Goal: Task Accomplishment & Management: Use online tool/utility

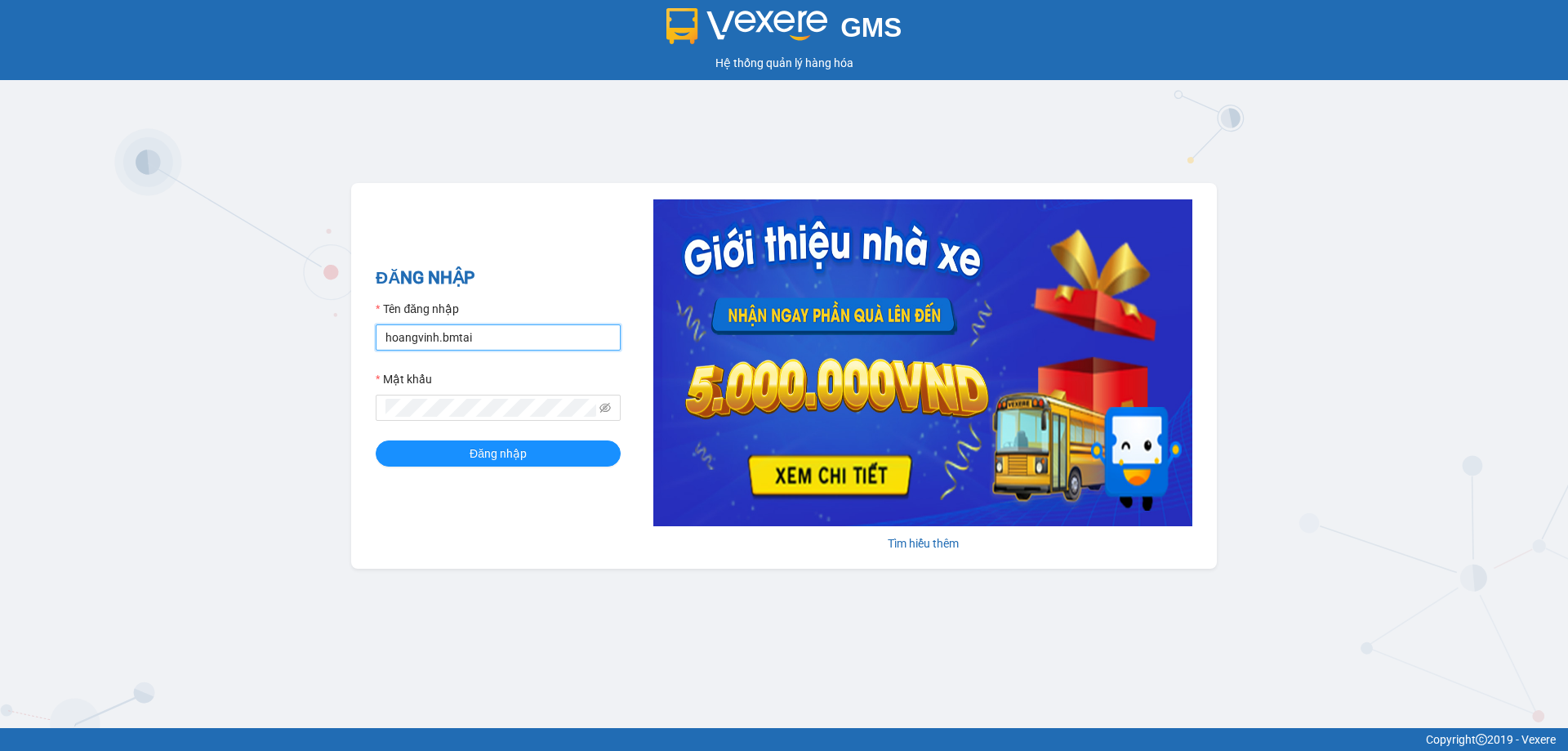
click at [510, 348] on input "hoangvinh.bmtai" at bounding box center [498, 338] width 245 height 26
type input "thuy.bmtai"
click at [531, 452] on button "Đăng nhập" at bounding box center [498, 453] width 245 height 26
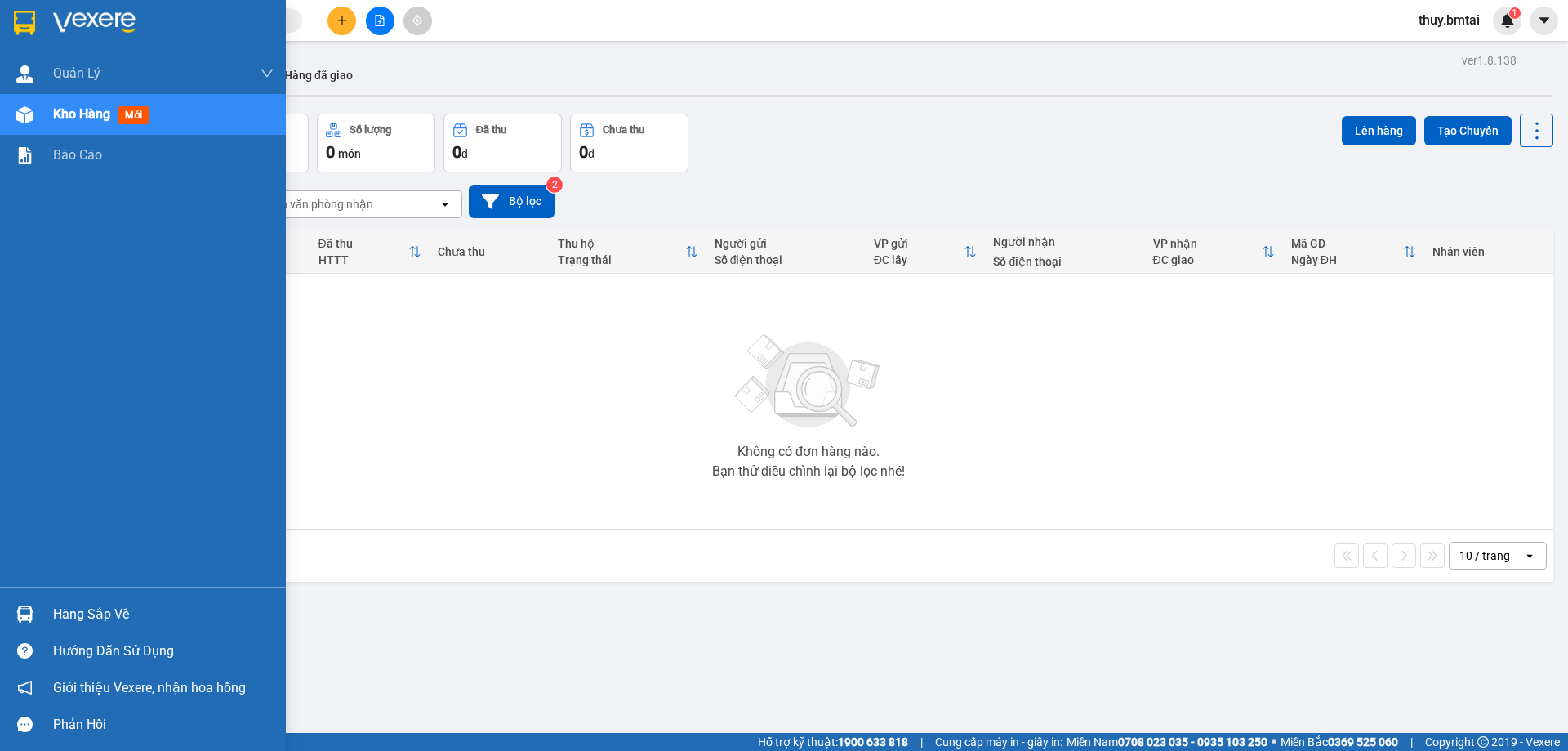
click at [64, 610] on div "Hàng sắp về" at bounding box center [163, 615] width 221 height 25
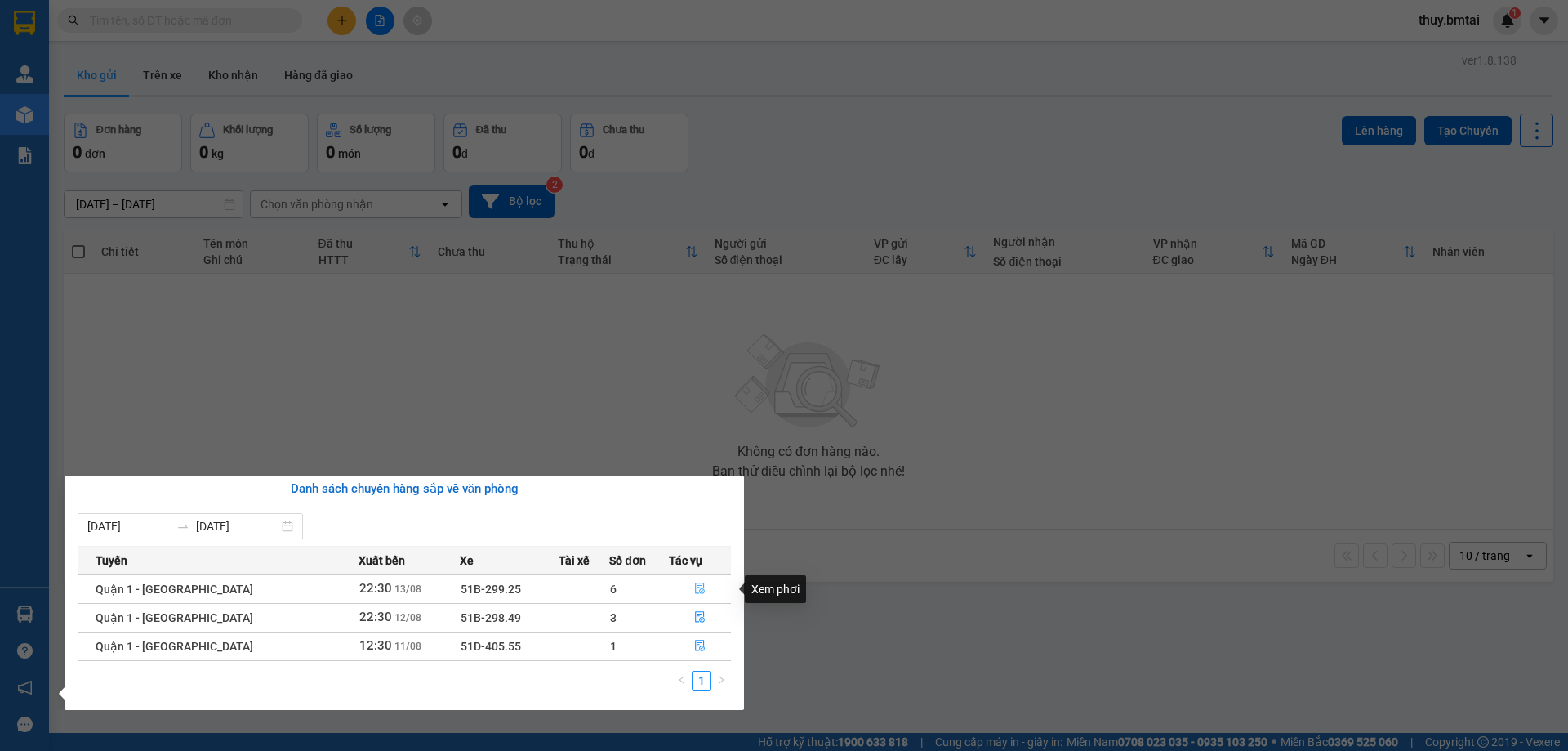
click at [700, 587] on button "button" at bounding box center [700, 589] width 61 height 26
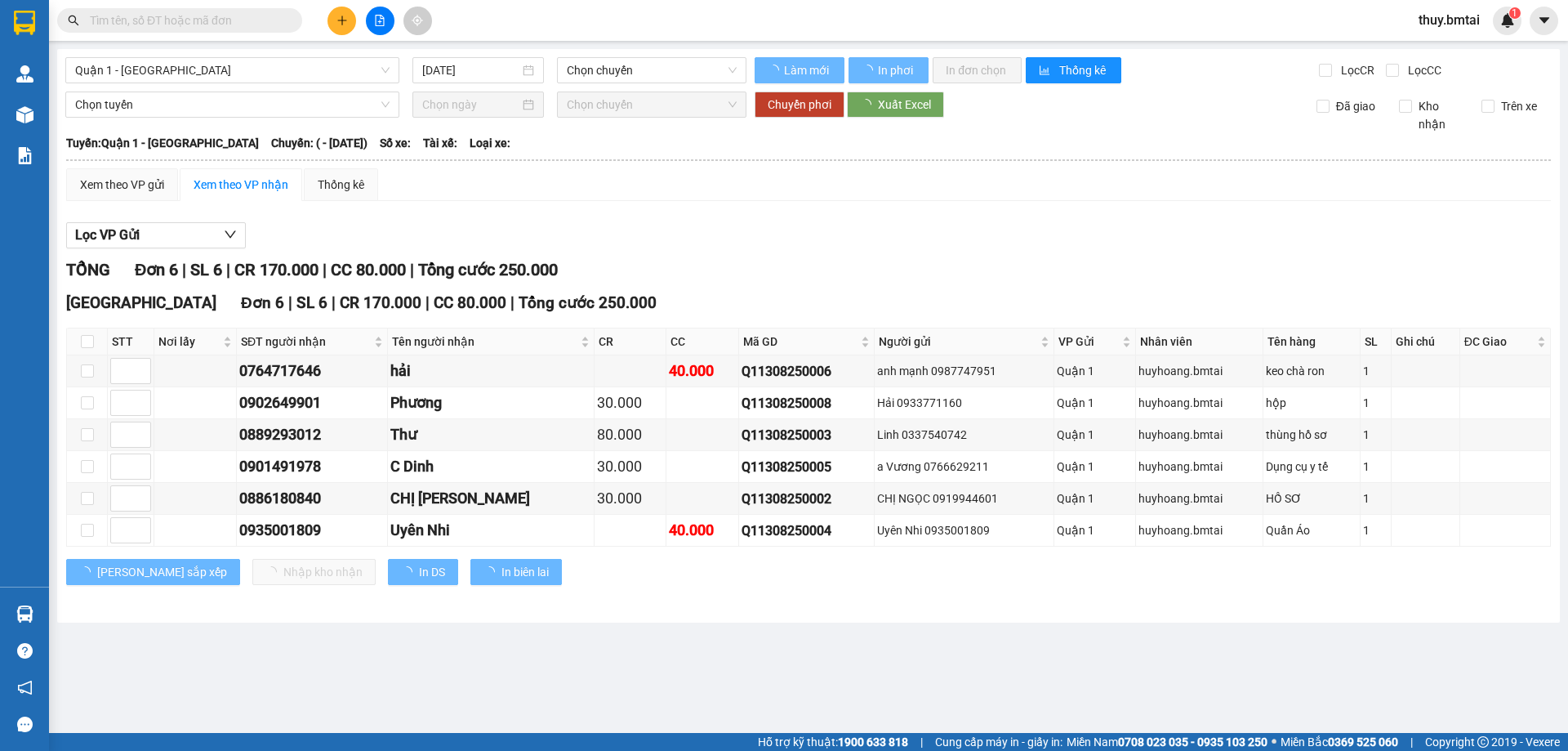
type input "[DATE]"
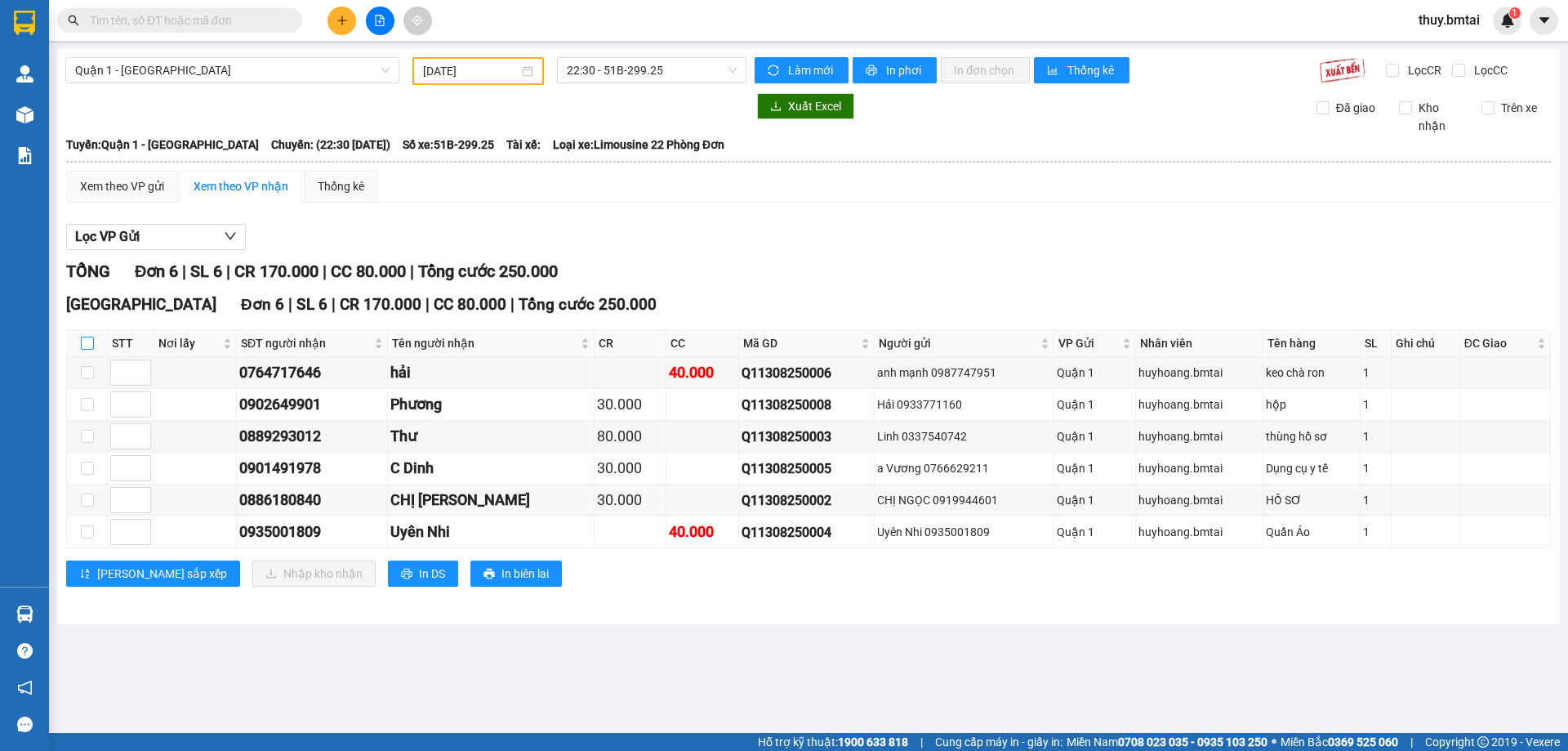
click at [81, 346] on input "checkbox" at bounding box center [87, 342] width 13 height 13
checkbox input "true"
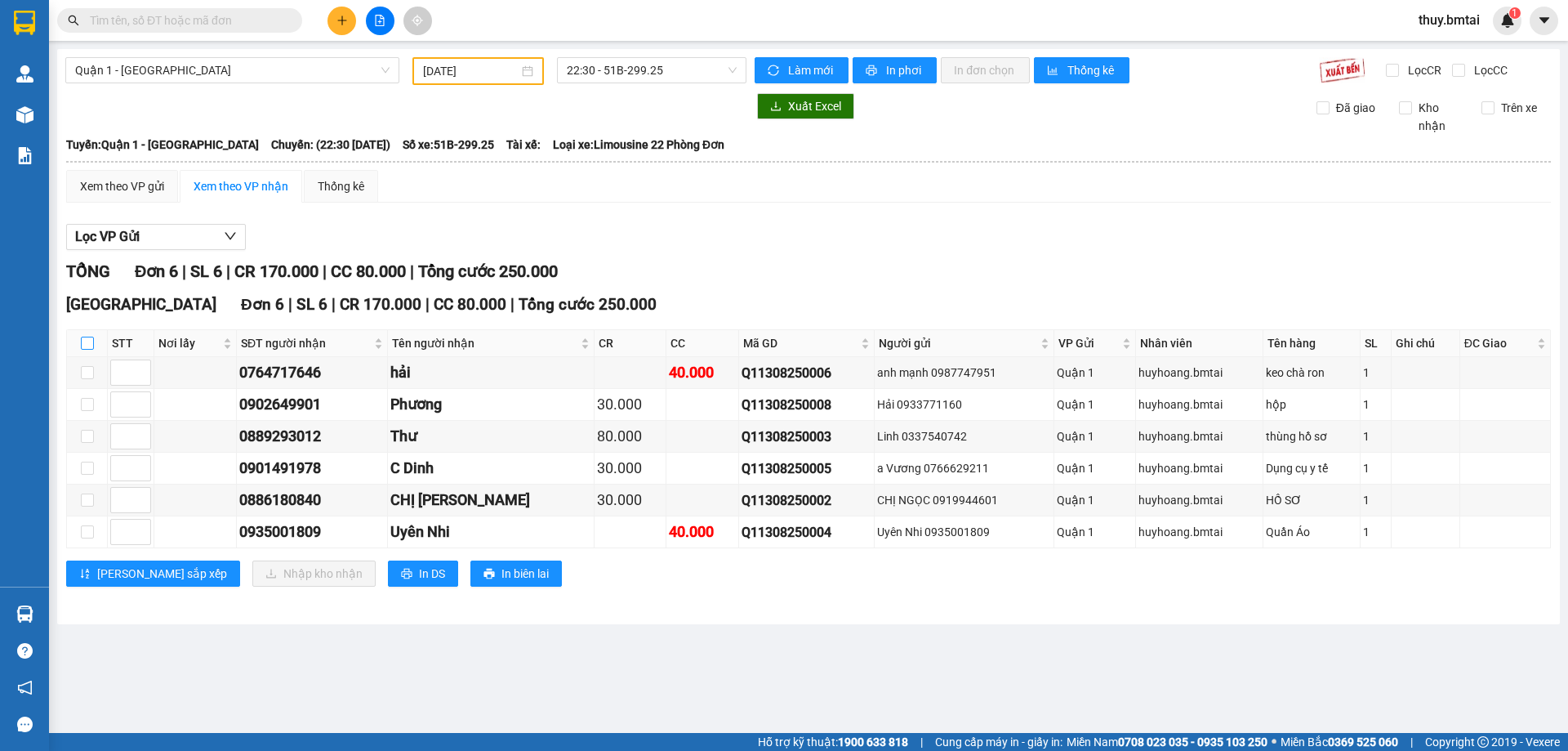
checkbox input "true"
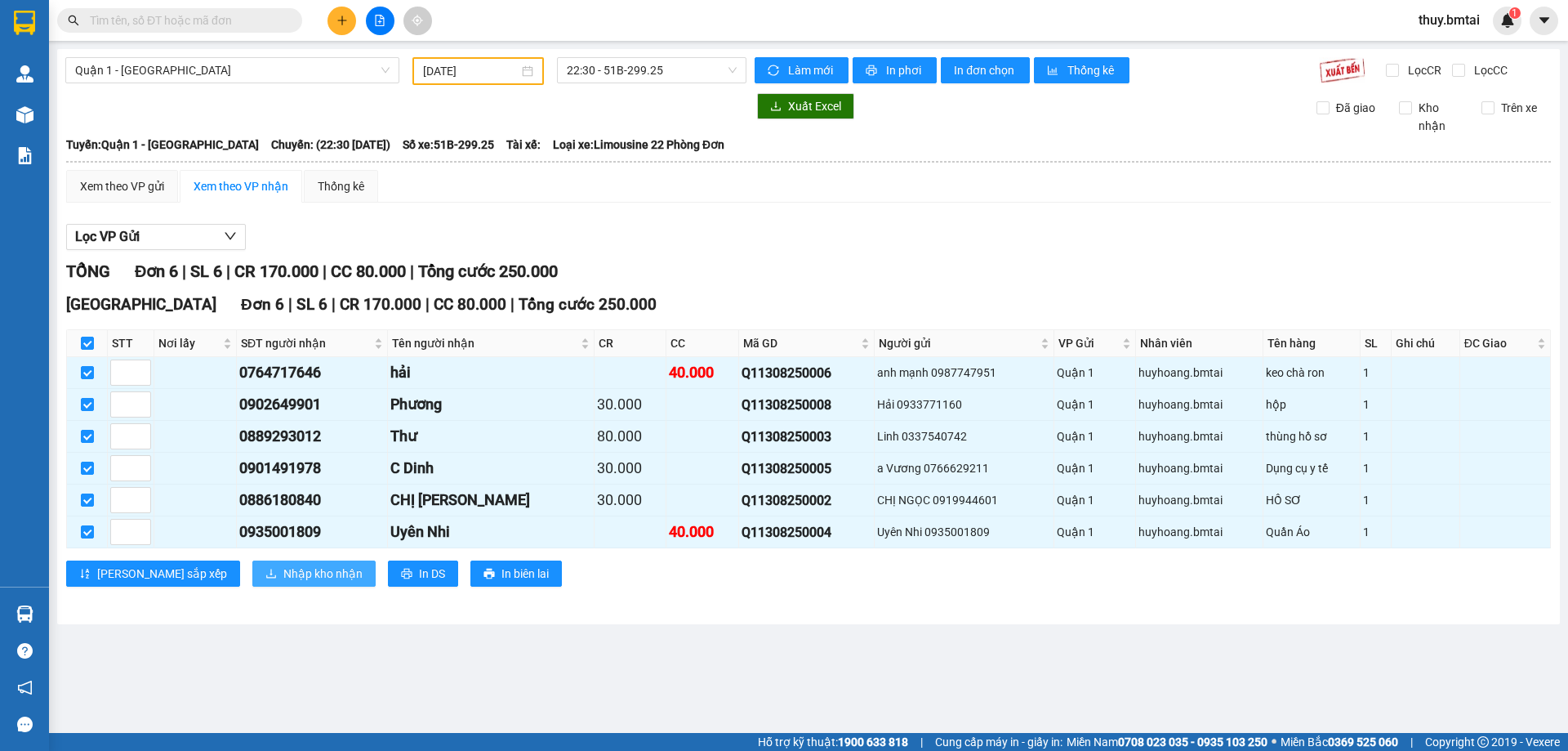
click at [283, 576] on span "Nhập kho nhận" at bounding box center [323, 573] width 79 height 18
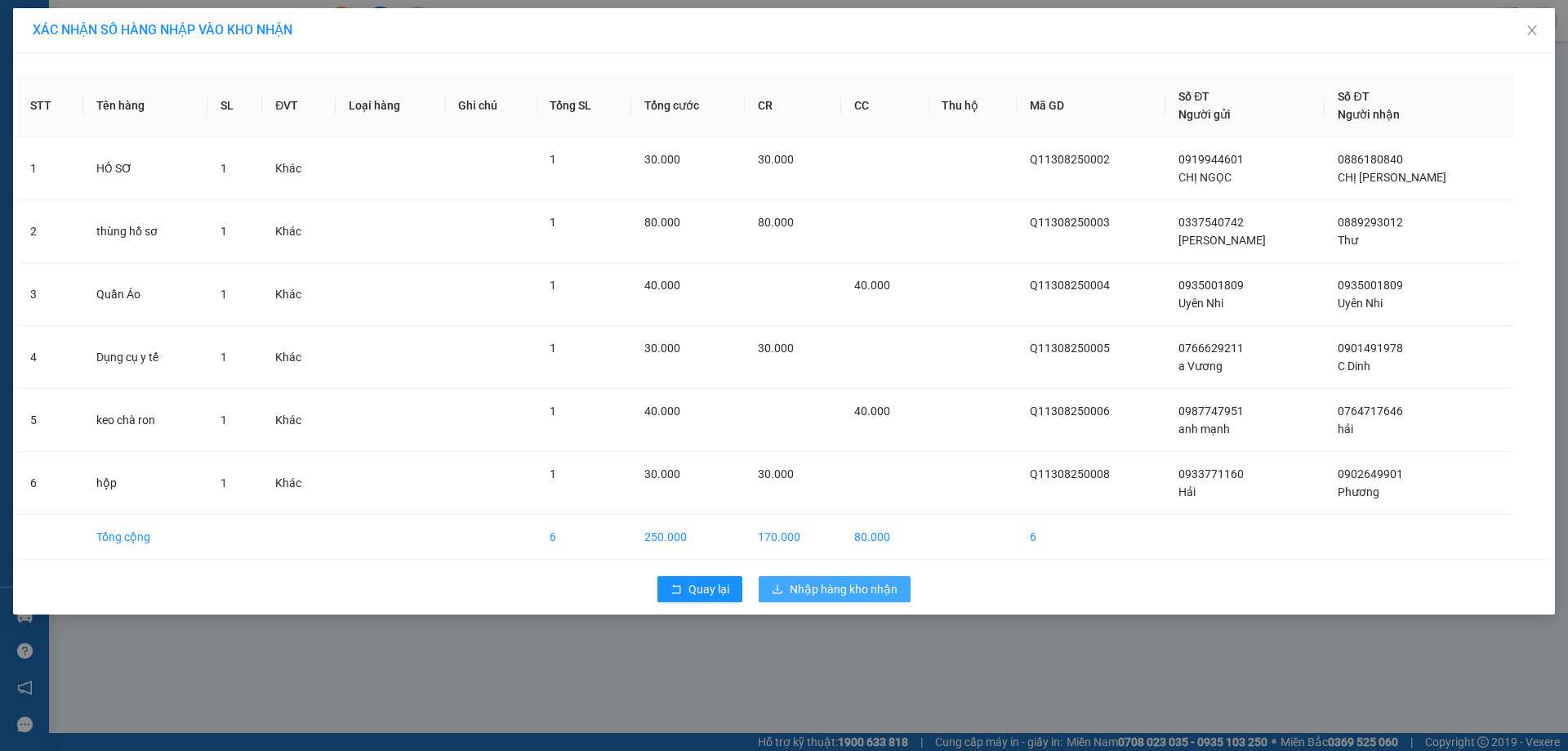
click at [866, 593] on span "Nhập hàng kho nhận" at bounding box center [844, 589] width 108 height 18
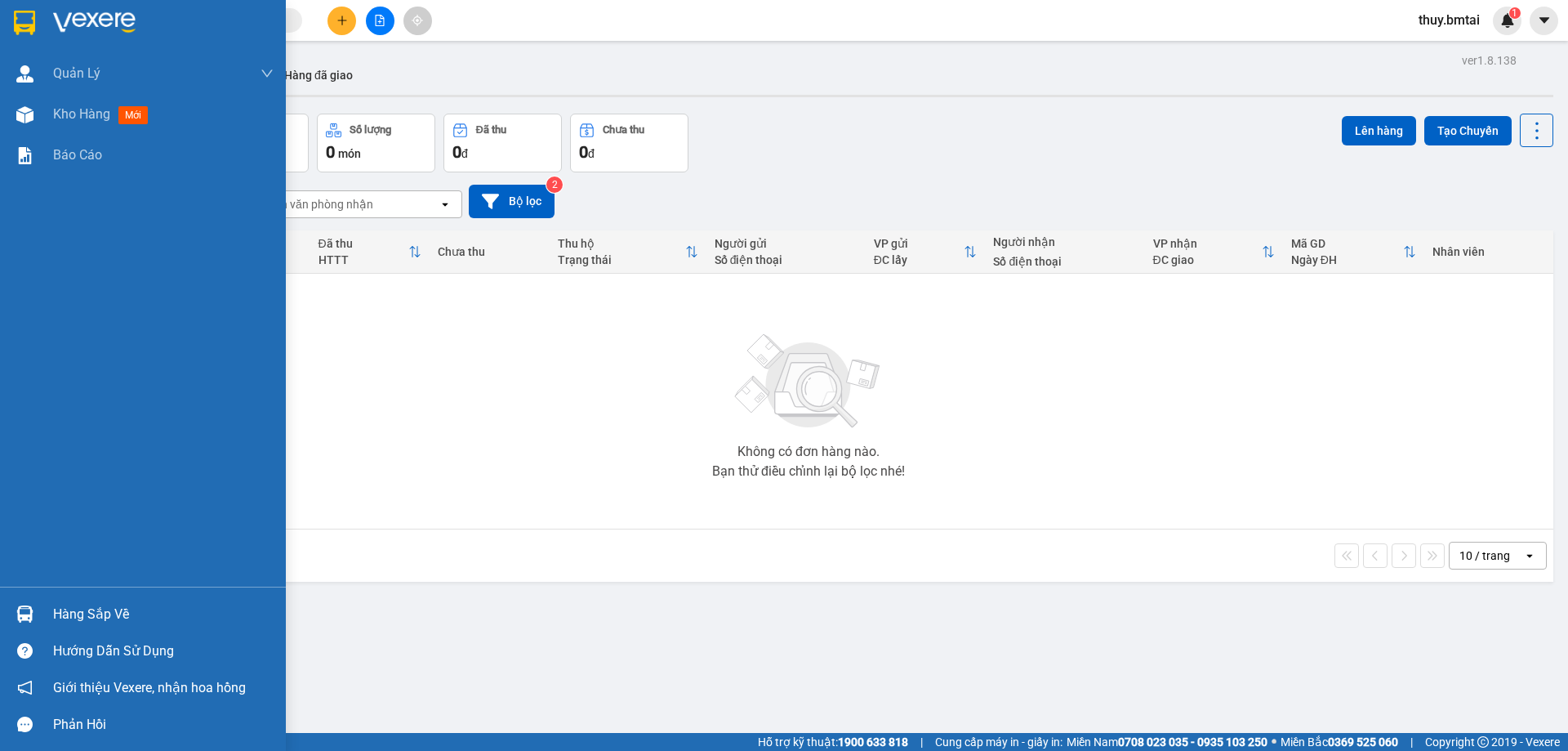
click at [121, 615] on div "Hàng sắp về" at bounding box center [163, 615] width 221 height 25
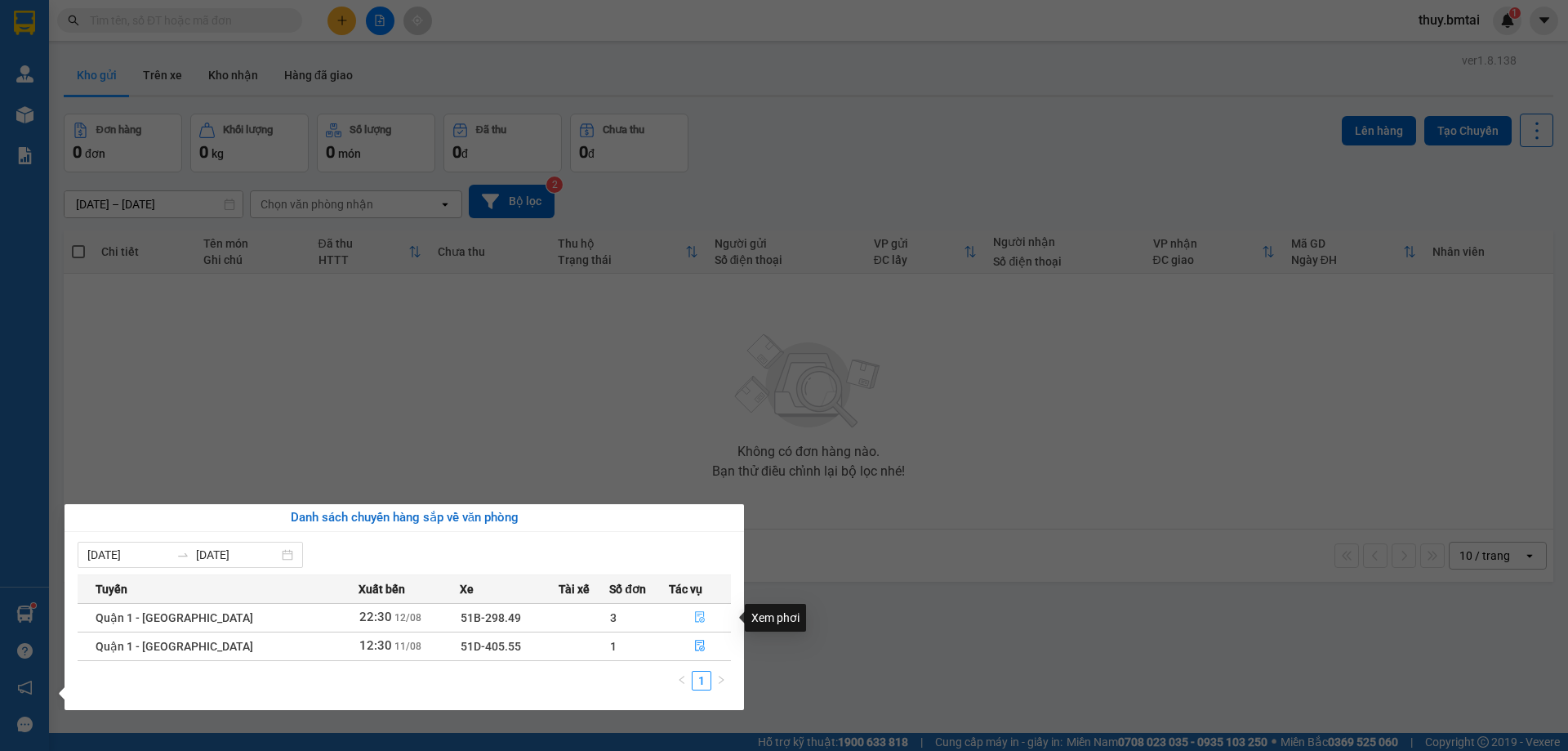
click at [700, 614] on icon "file-done" at bounding box center [700, 616] width 11 height 11
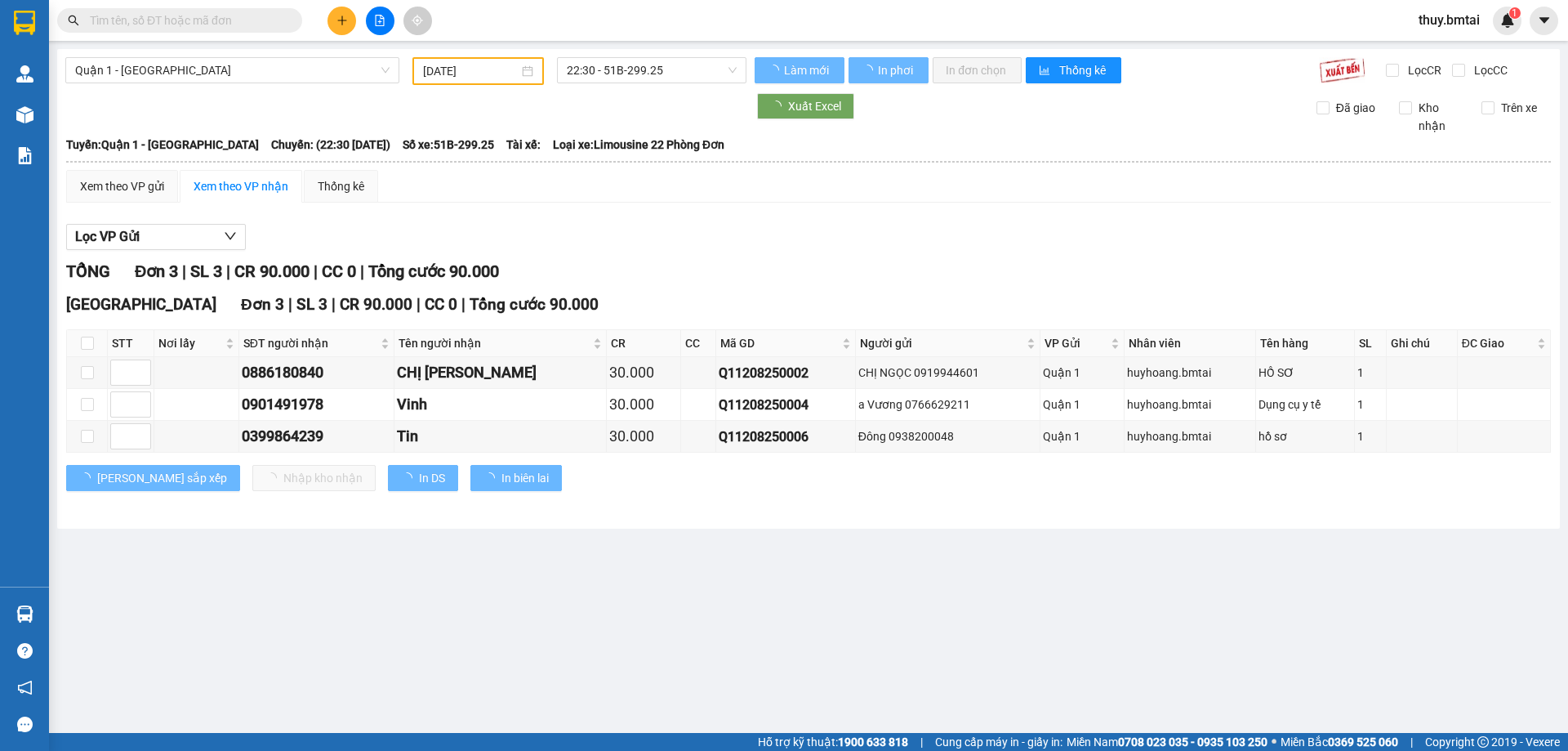
type input "[DATE]"
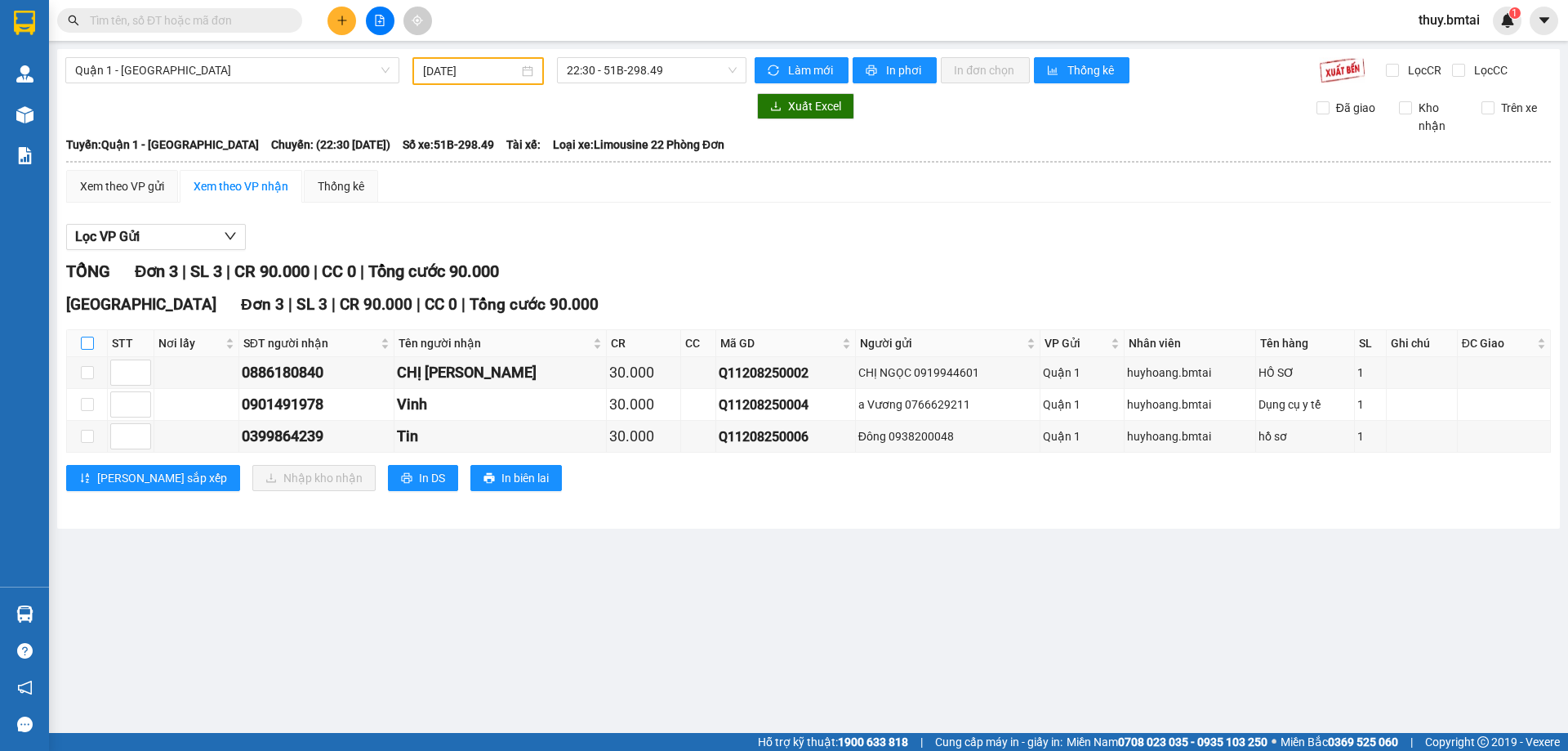
click at [87, 342] on input "checkbox" at bounding box center [87, 342] width 13 height 13
checkbox input "true"
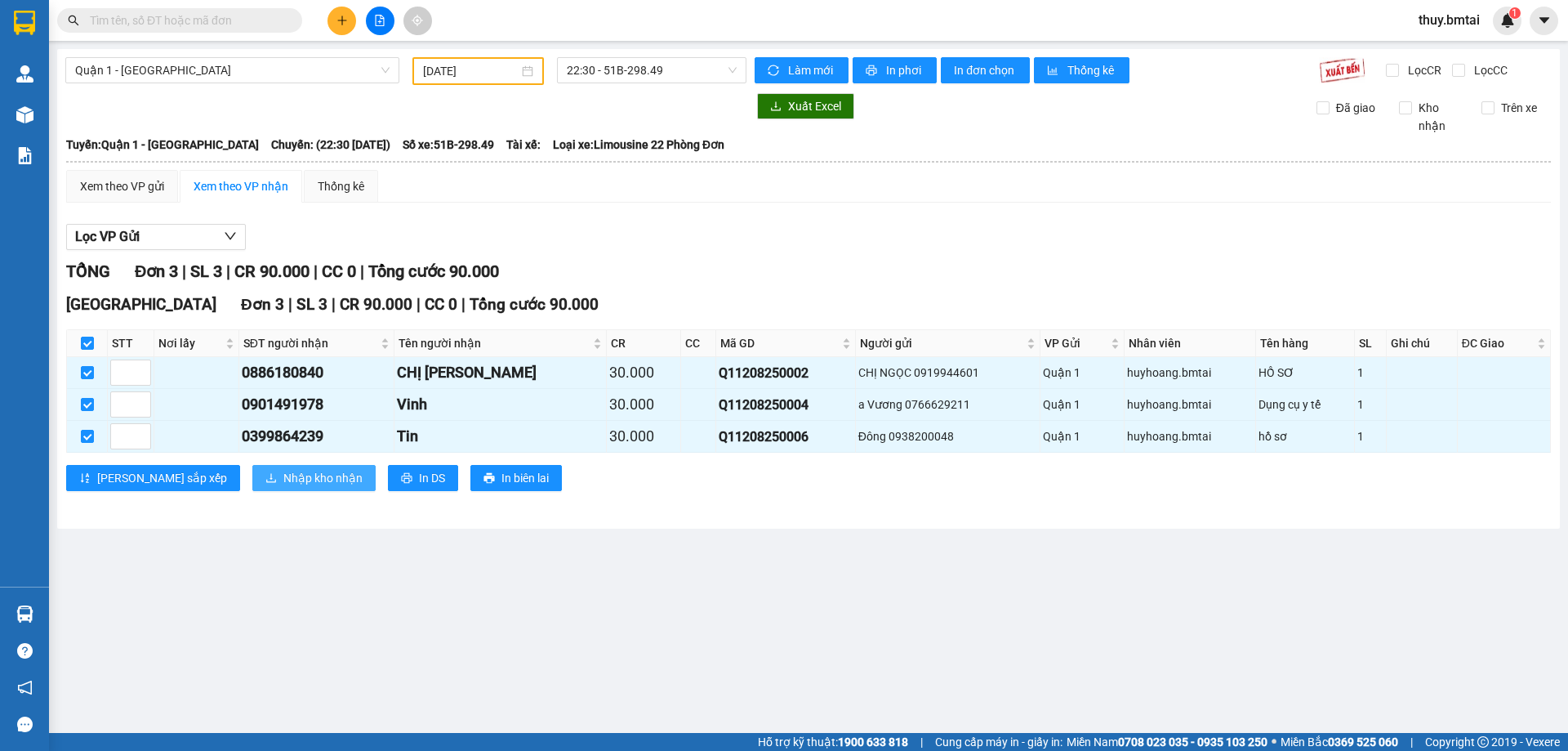
click at [283, 480] on span "Nhập kho nhận" at bounding box center [323, 478] width 79 height 18
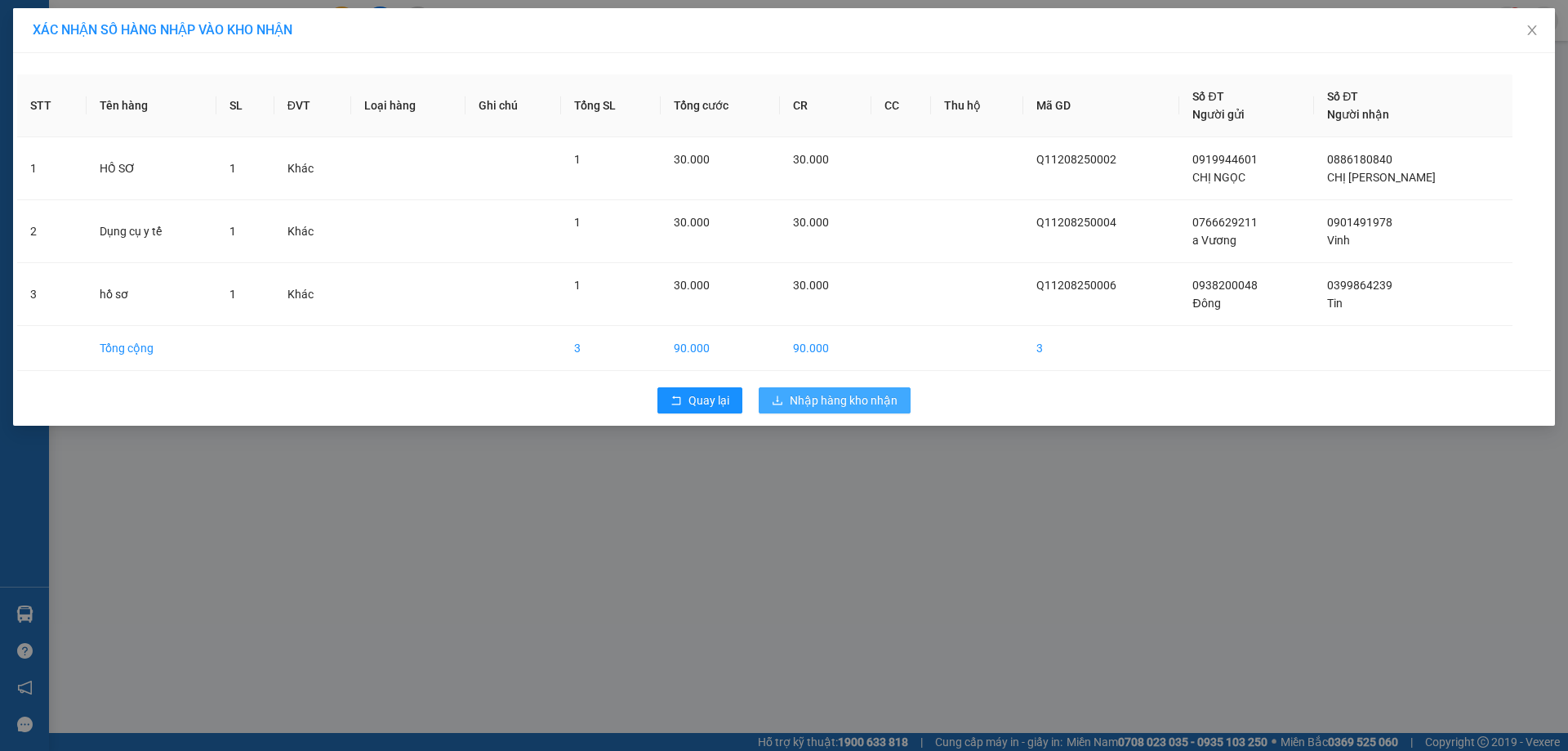
click at [837, 397] on span "Nhập hàng kho nhận" at bounding box center [844, 401] width 108 height 18
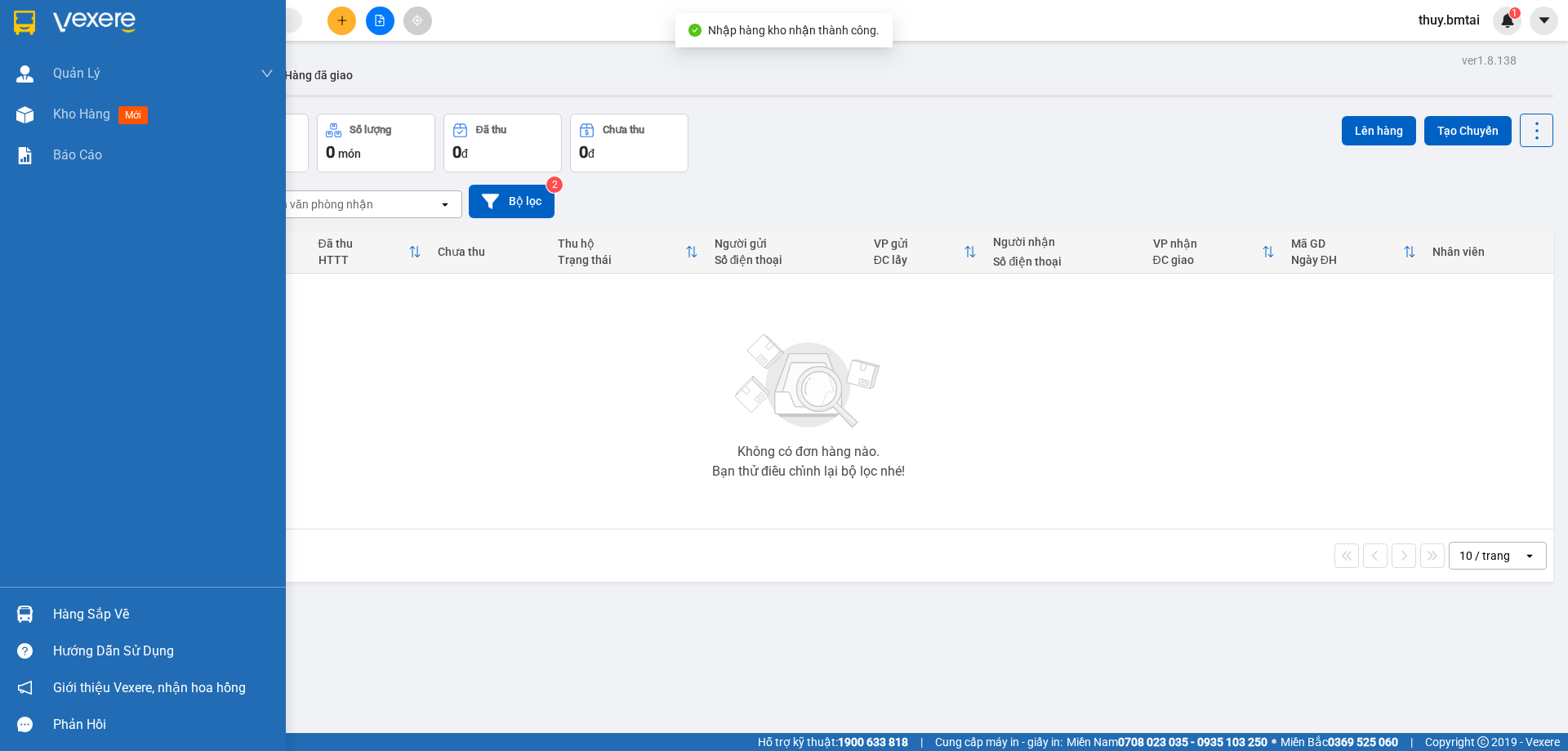
click at [81, 618] on div "Hàng sắp về" at bounding box center [163, 615] width 221 height 25
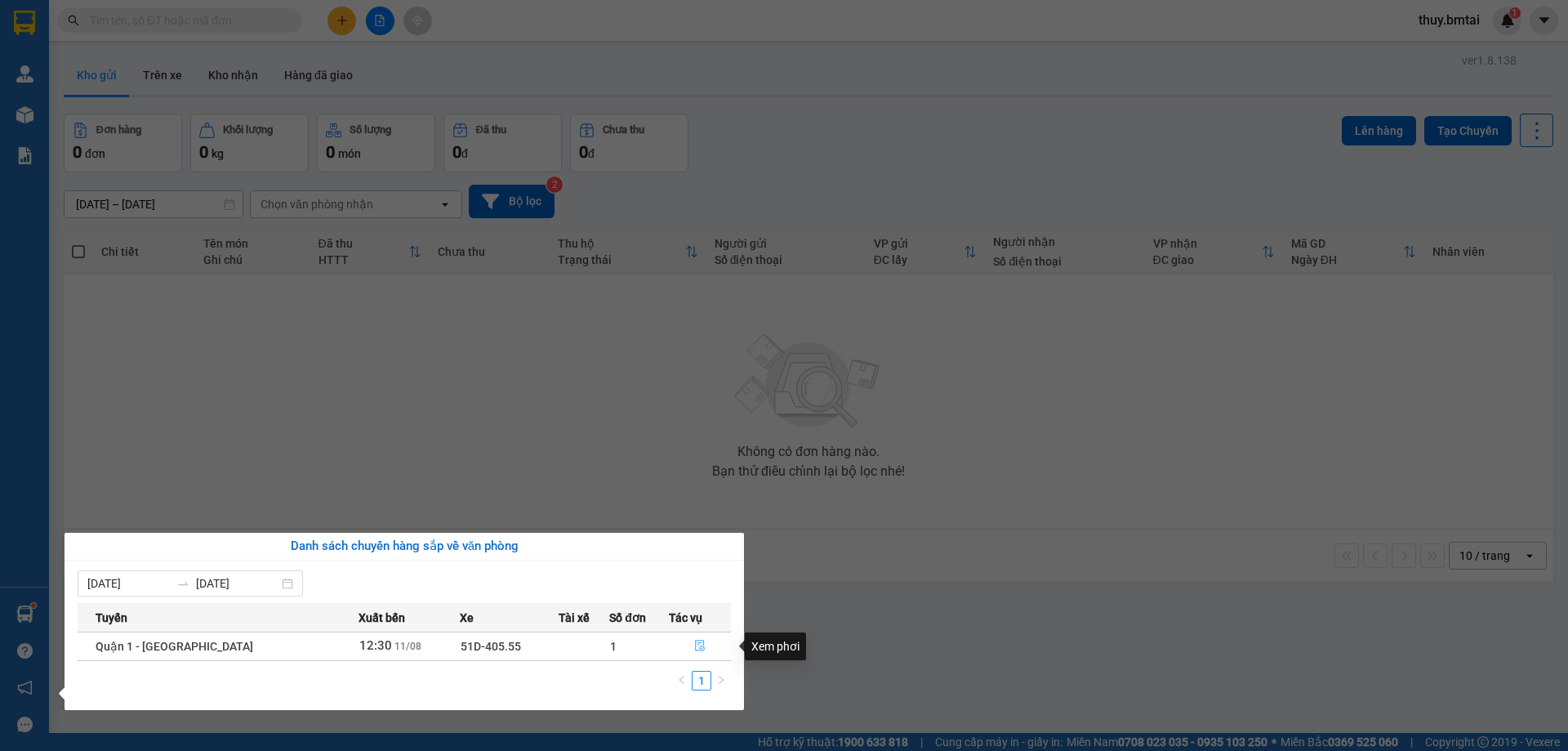
click at [700, 645] on icon "file-done" at bounding box center [700, 645] width 11 height 11
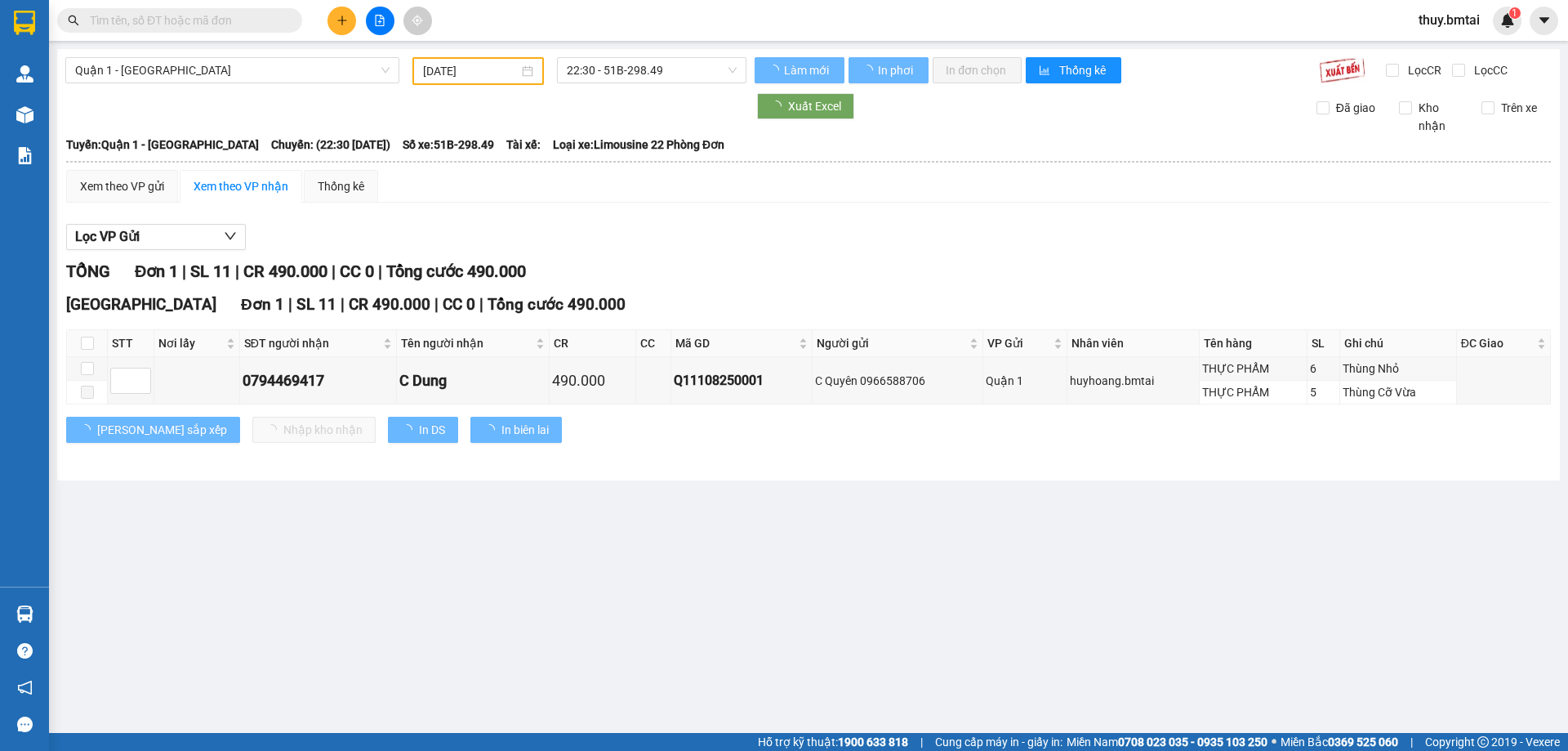
type input "[DATE]"
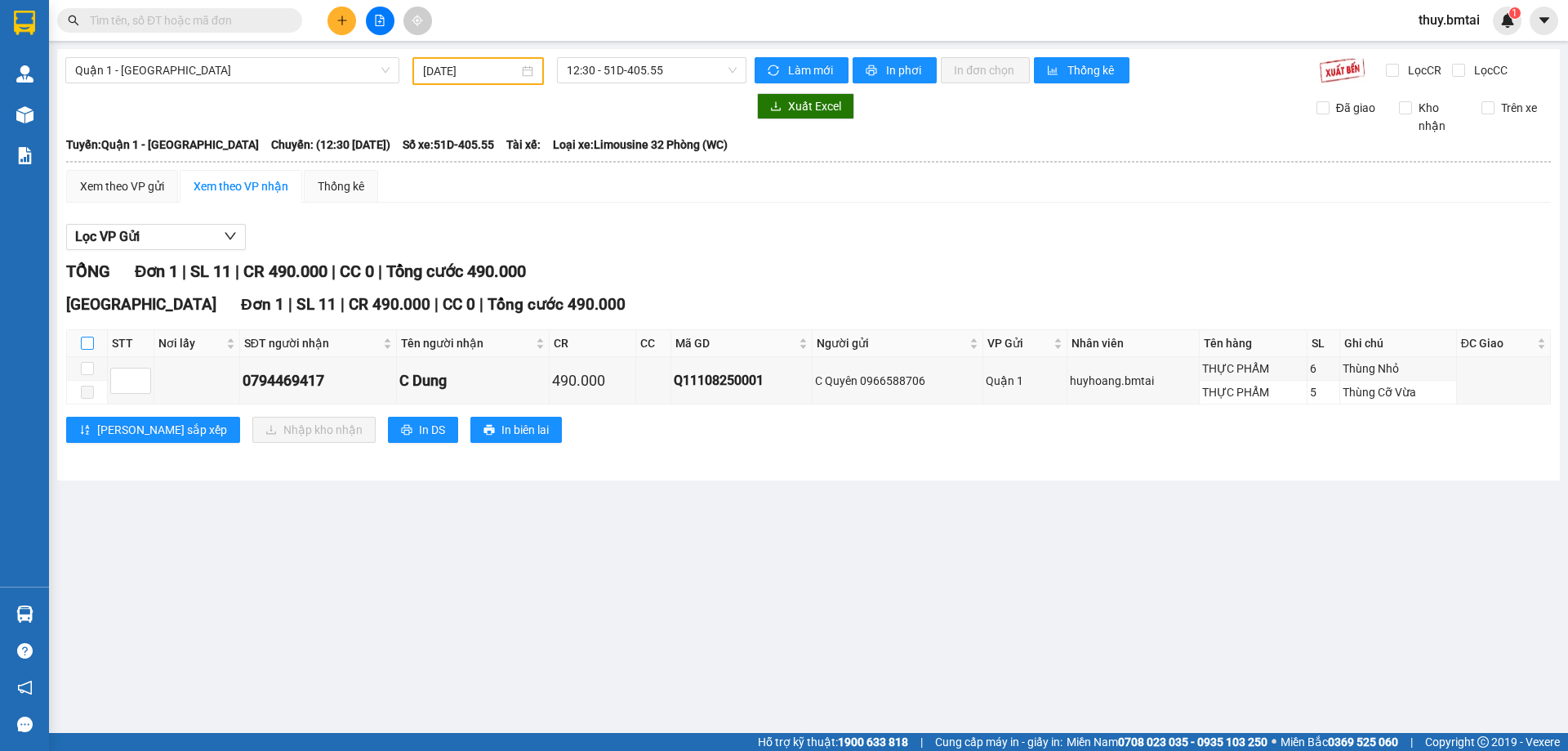
click at [84, 339] on input "checkbox" at bounding box center [87, 342] width 13 height 13
checkbox input "true"
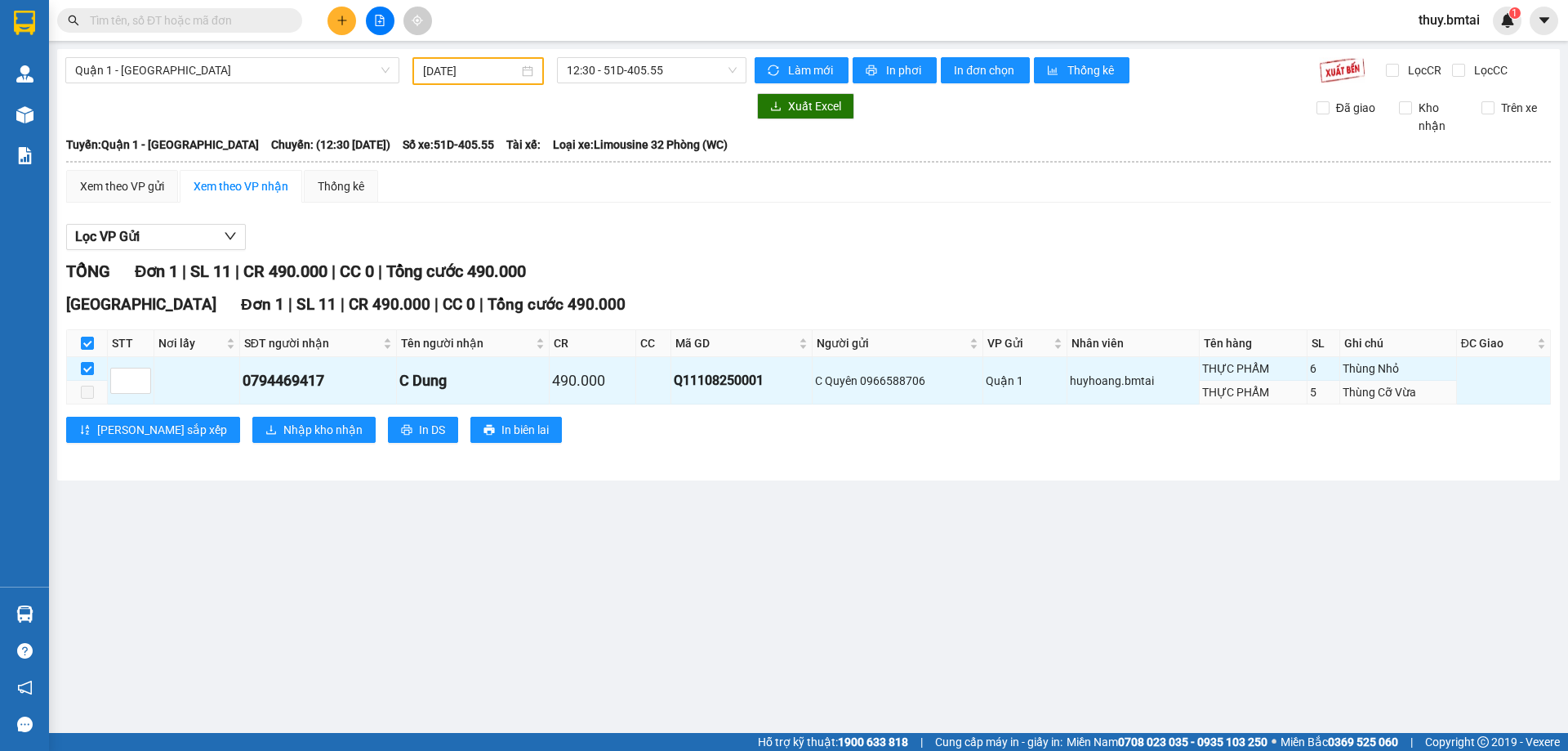
click at [92, 400] on label at bounding box center [87, 392] width 13 height 18
click at [283, 426] on span "Nhập kho nhận" at bounding box center [323, 430] width 79 height 18
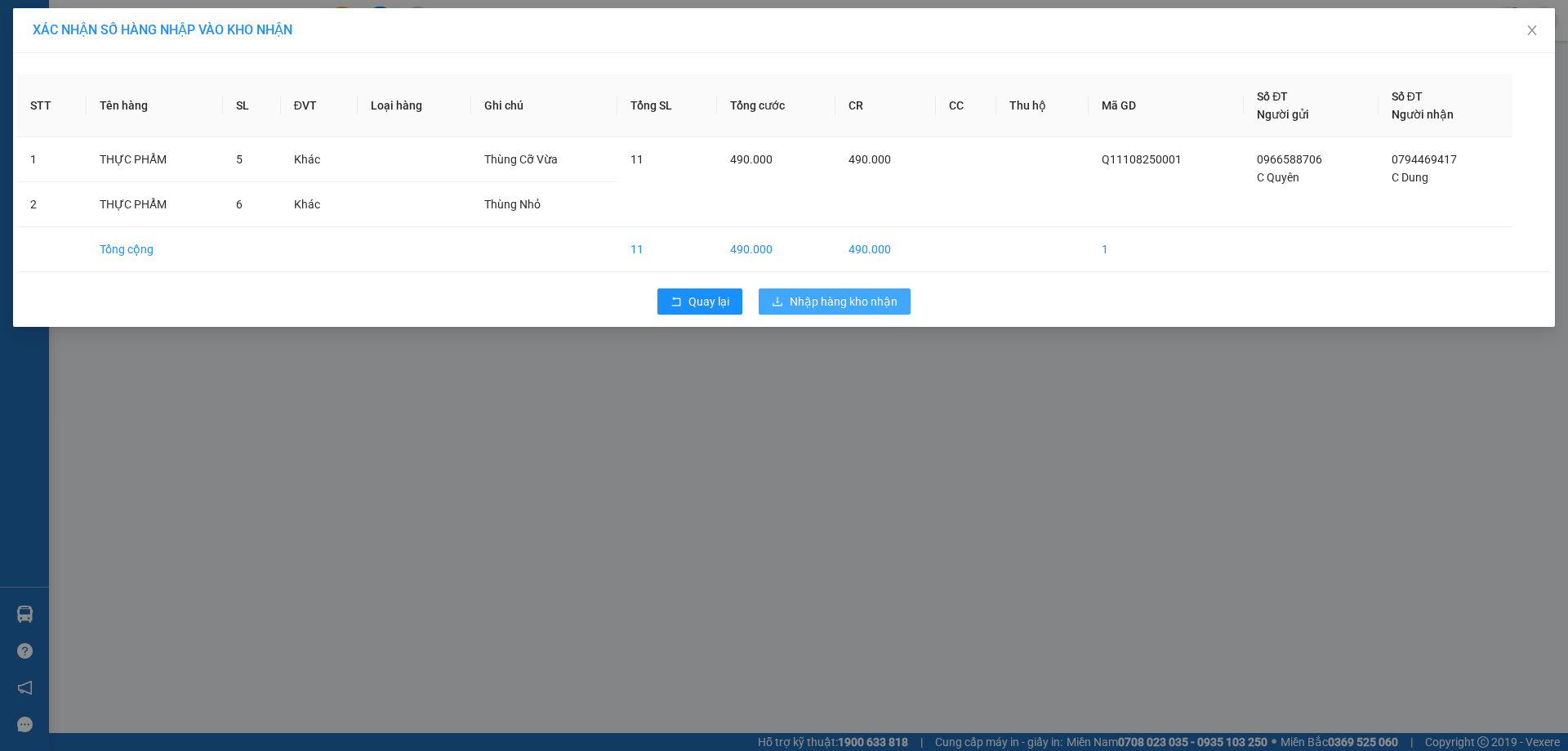
click at [836, 299] on span "Nhập hàng kho nhận" at bounding box center [844, 301] width 108 height 18
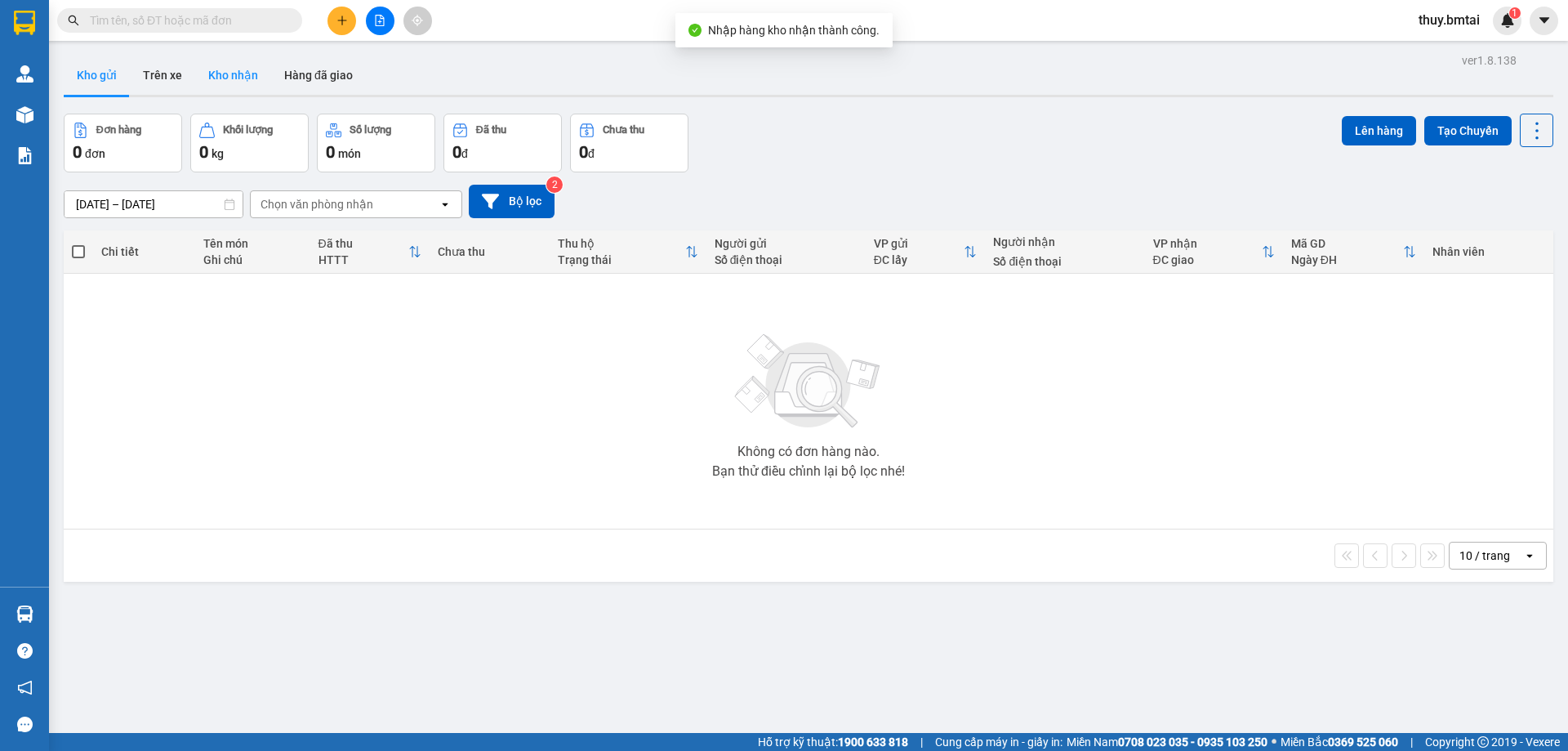
click at [234, 72] on button "Kho nhận" at bounding box center [233, 75] width 76 height 40
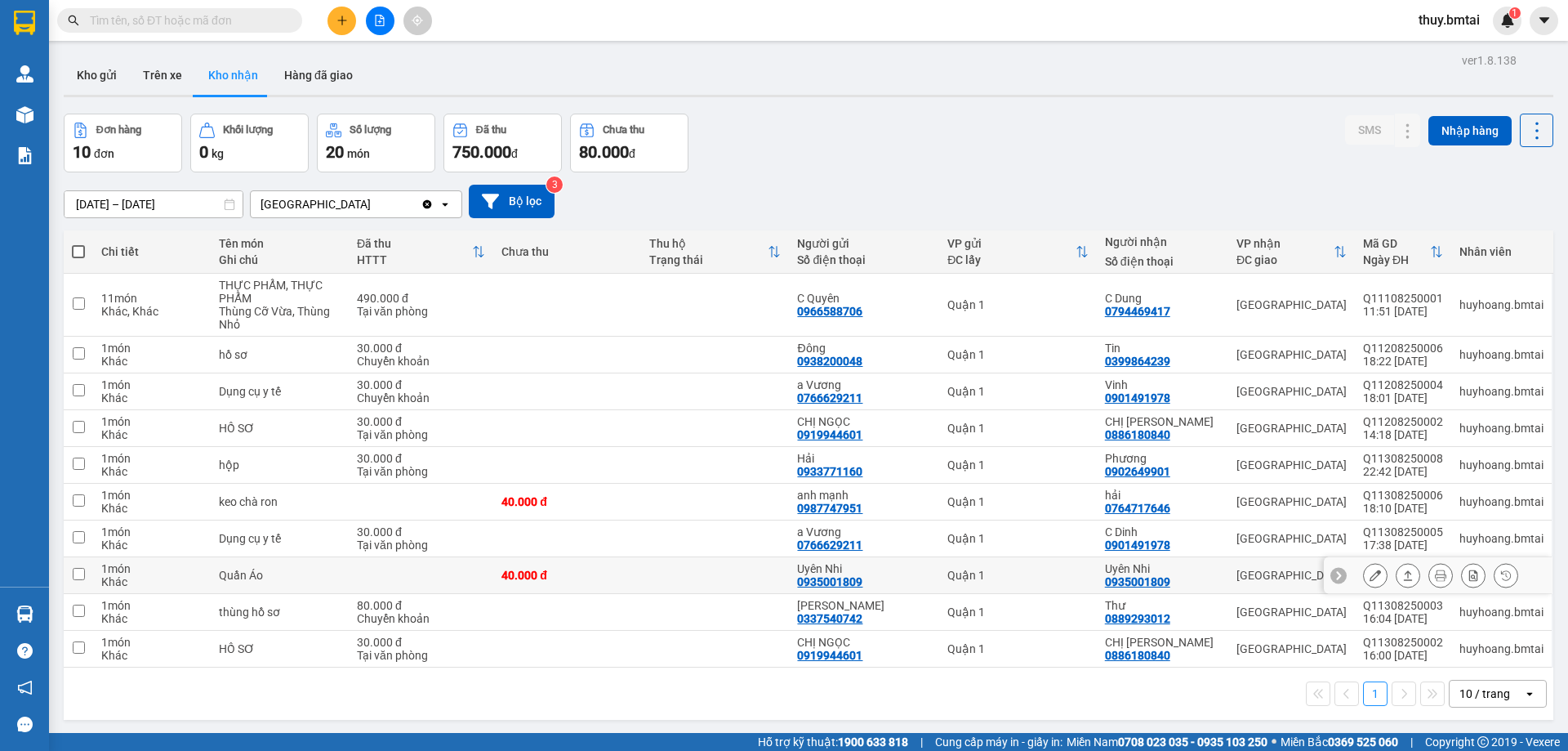
drag, startPoint x: 1142, startPoint y: 582, endPoint x: 1126, endPoint y: 584, distance: 16.1
click at [1126, 584] on div "0935001809" at bounding box center [1138, 582] width 65 height 13
copy div "0935001809"
click at [1033, 181] on div "[DATE] – [DATE] Press the down arrow key to interact with the calendar and sele…" at bounding box center [808, 202] width 1490 height 58
